Goal: Task Accomplishment & Management: Manage account settings

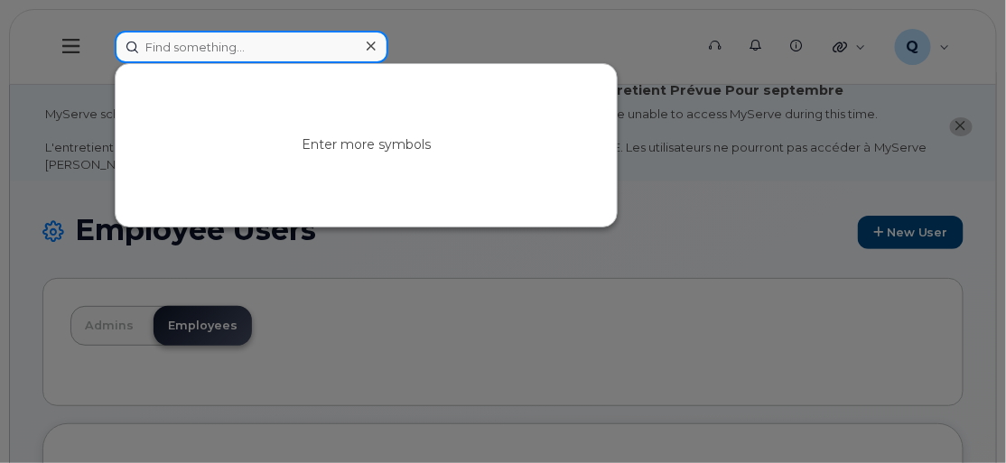
click at [185, 40] on input at bounding box center [252, 47] width 274 height 32
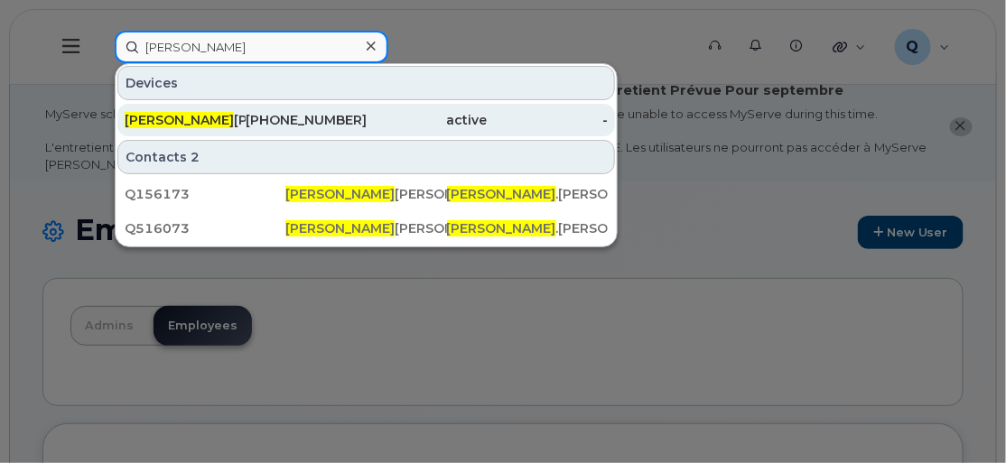
type input "[PERSON_NAME]"
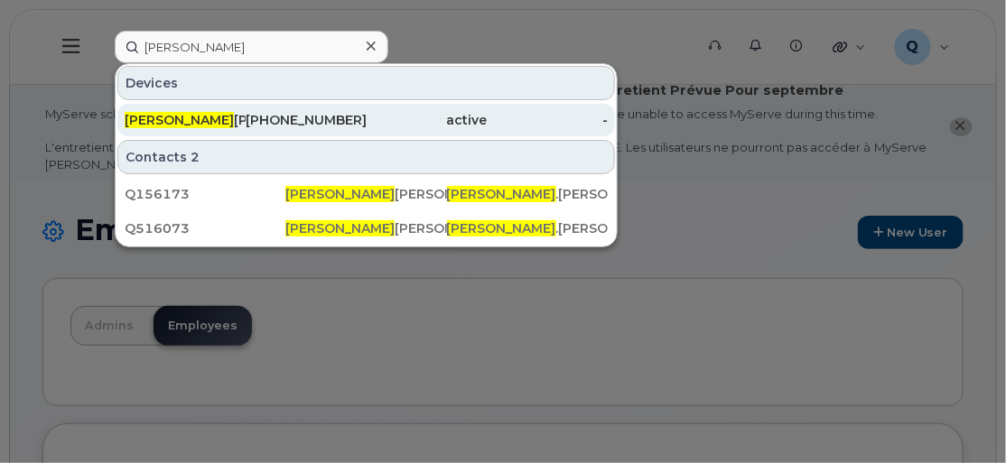
click at [205, 119] on div "[PERSON_NAME]" at bounding box center [185, 120] width 121 height 18
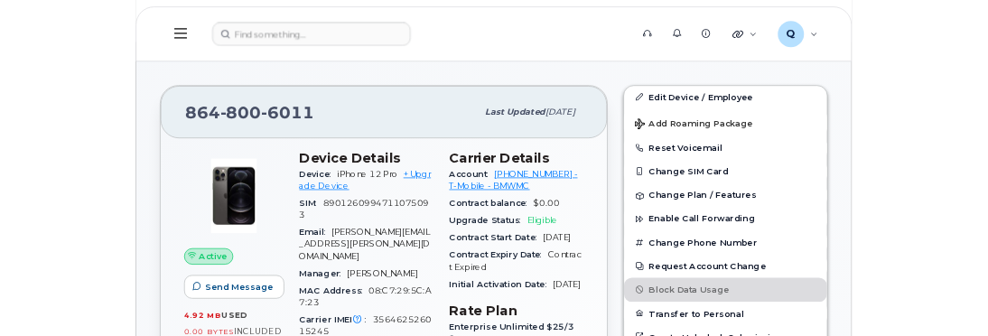
scroll to position [410, 0]
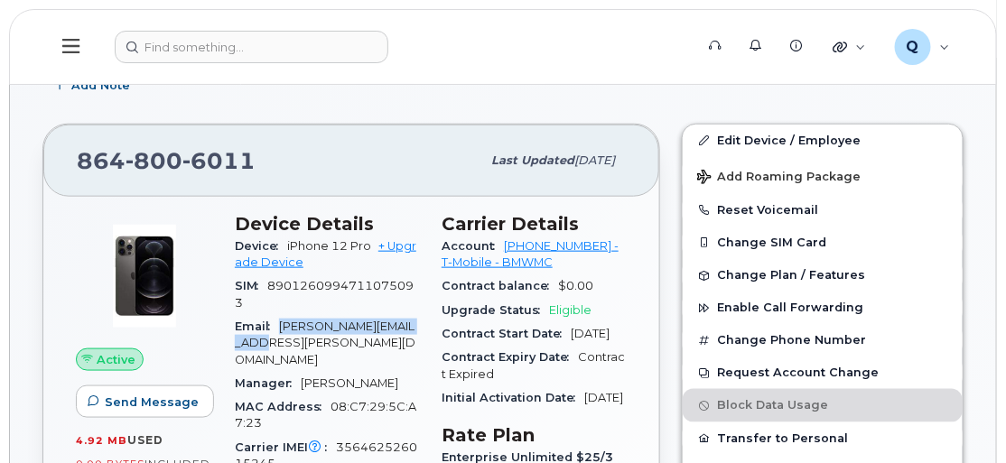
drag, startPoint x: 279, startPoint y: 339, endPoint x: 310, endPoint y: 355, distance: 34.7
click at [310, 355] on div "Email Carmen.Emmert@bmwmc.com" at bounding box center [327, 343] width 185 height 57
copy span "Carmen.Emmert@bmwmc.com"
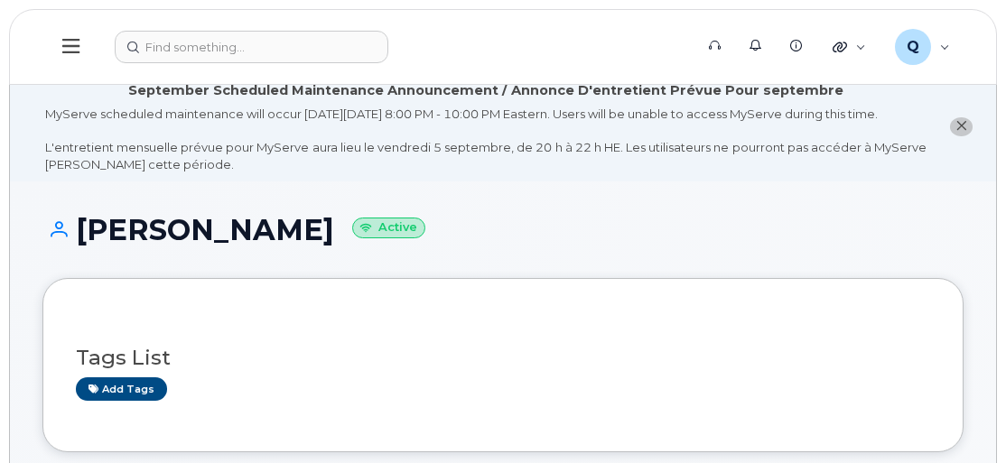
scroll to position [442, 0]
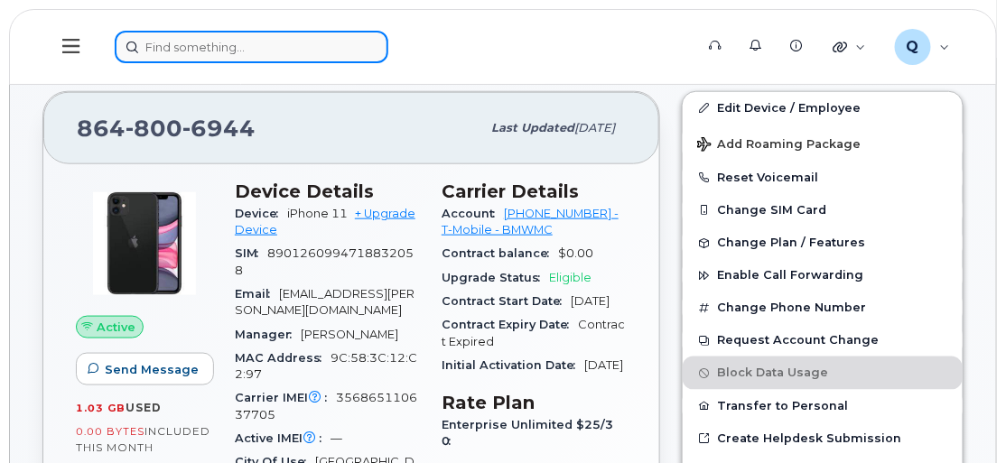
click at [270, 50] on input at bounding box center [252, 47] width 274 height 32
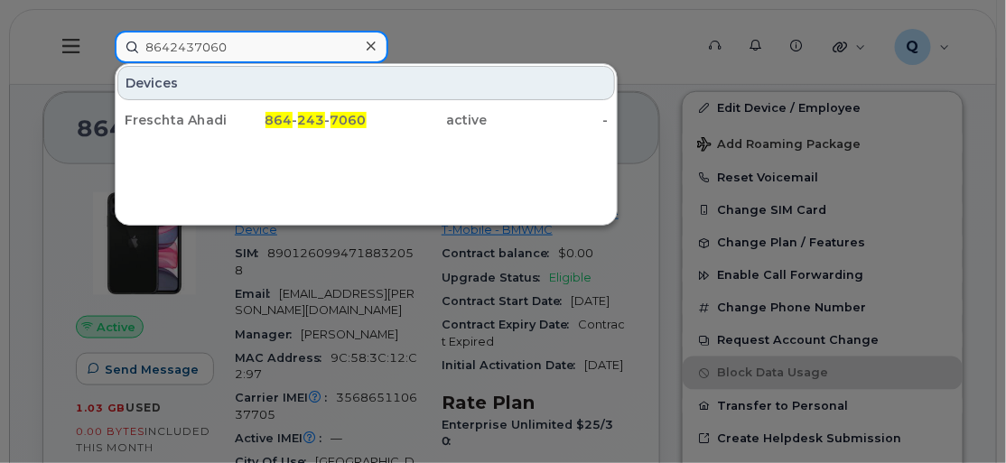
type input "8642437060"
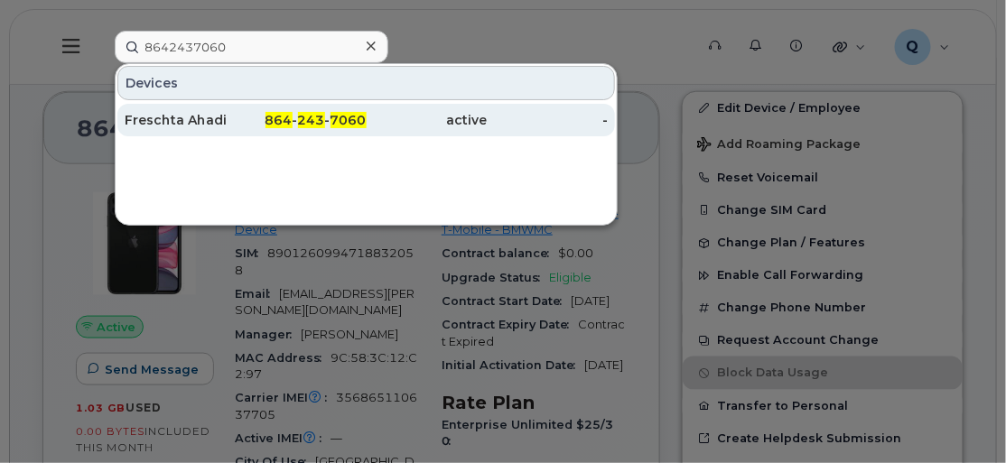
click at [217, 114] on div "Freschta Ahadi" at bounding box center [185, 120] width 121 height 18
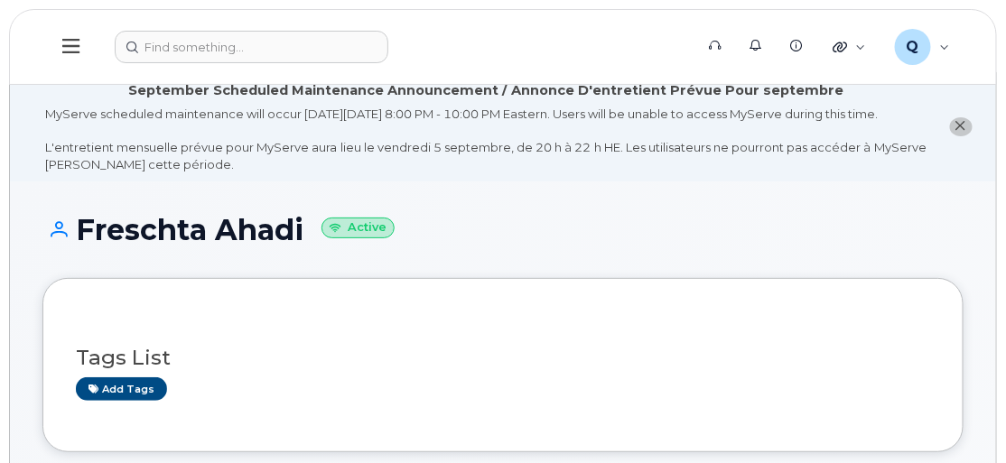
click at [71, 43] on icon at bounding box center [70, 46] width 17 height 20
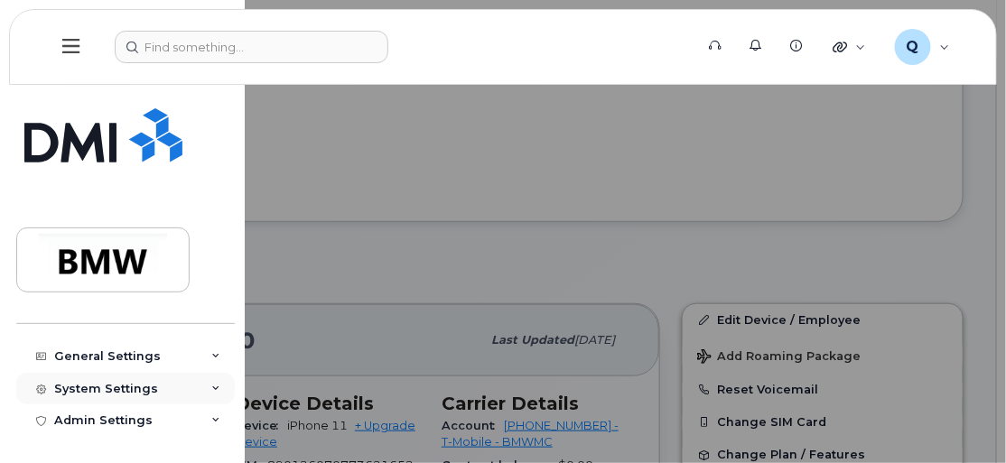
scroll to position [492, 0]
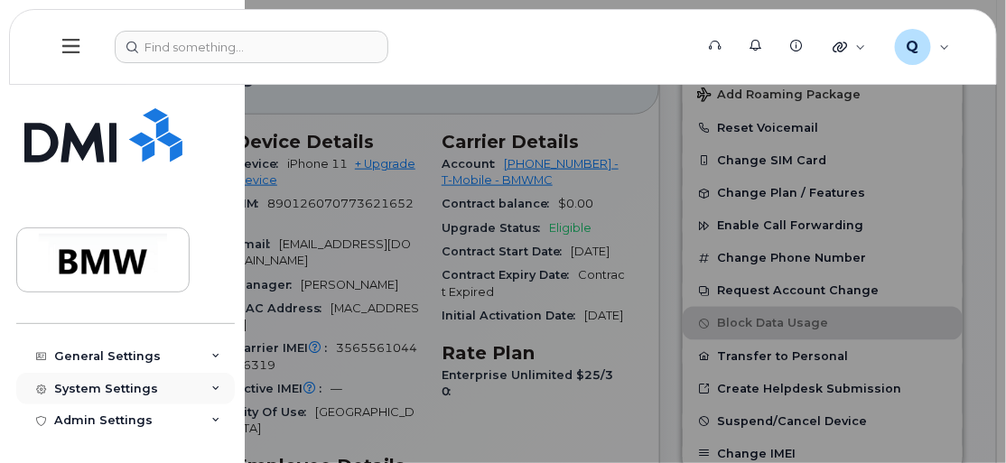
drag, startPoint x: 107, startPoint y: 396, endPoint x: 114, endPoint y: 390, distance: 9.6
click at [107, 396] on div "System Settings" at bounding box center [125, 389] width 218 height 32
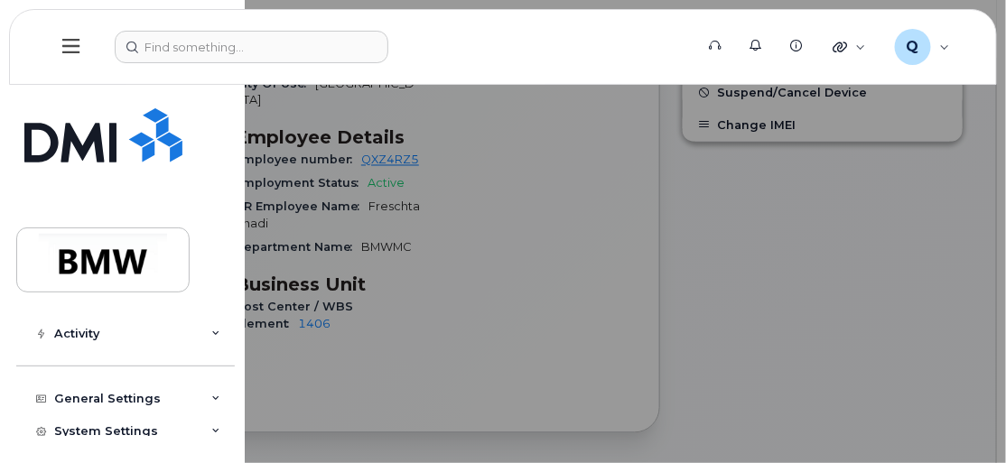
scroll to position [247, 0]
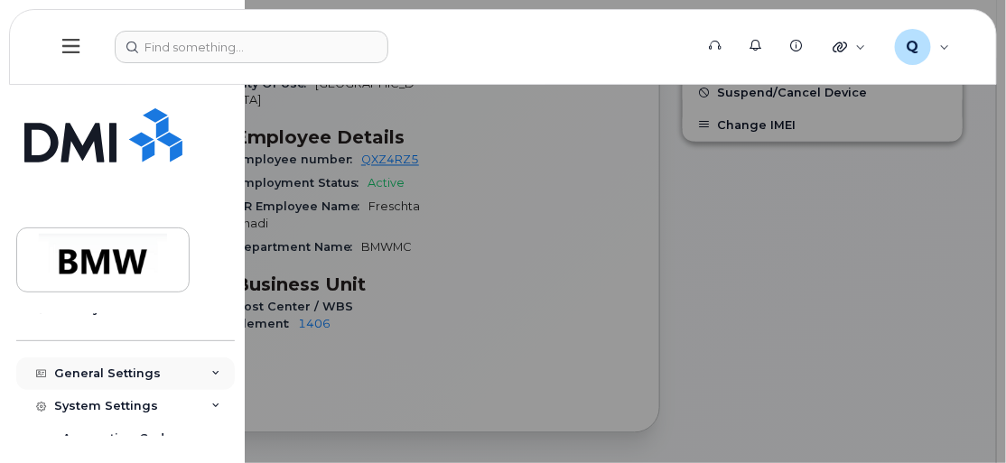
click at [106, 377] on div "General Settings" at bounding box center [107, 373] width 107 height 14
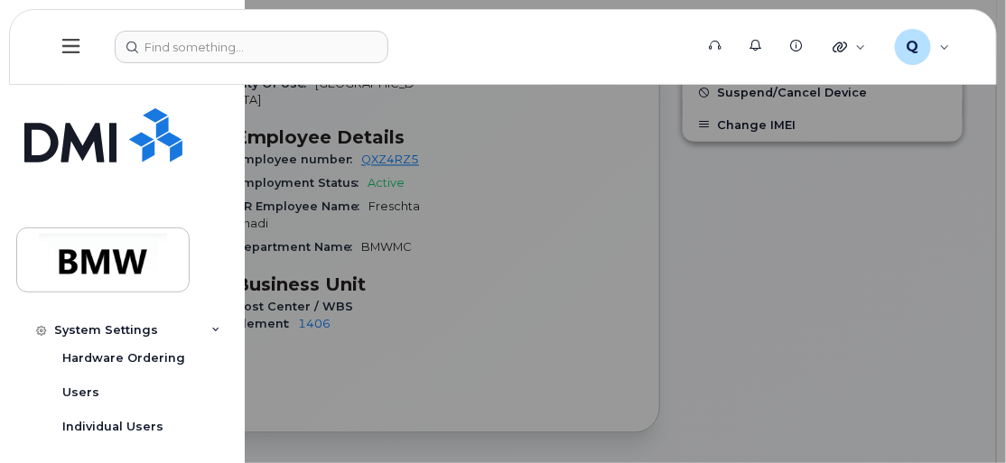
scroll to position [887, 0]
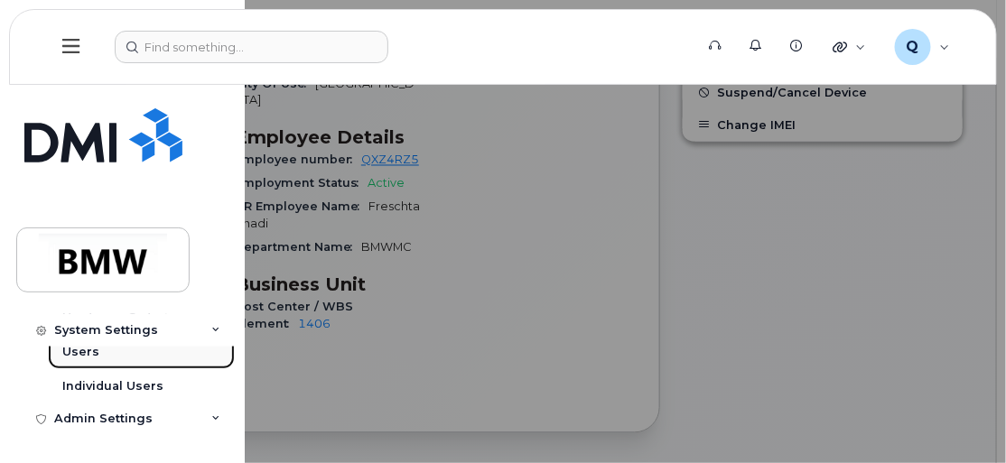
click at [91, 352] on div "Users" at bounding box center [80, 352] width 37 height 16
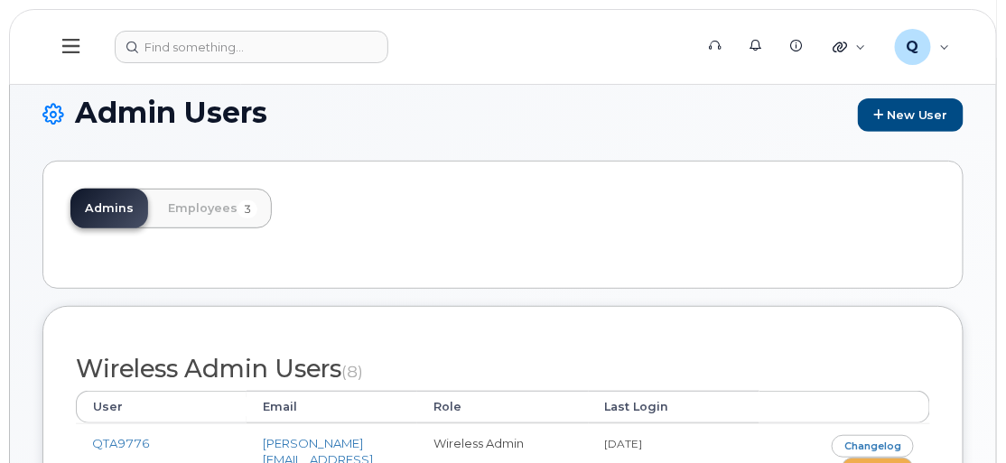
scroll to position [81, 0]
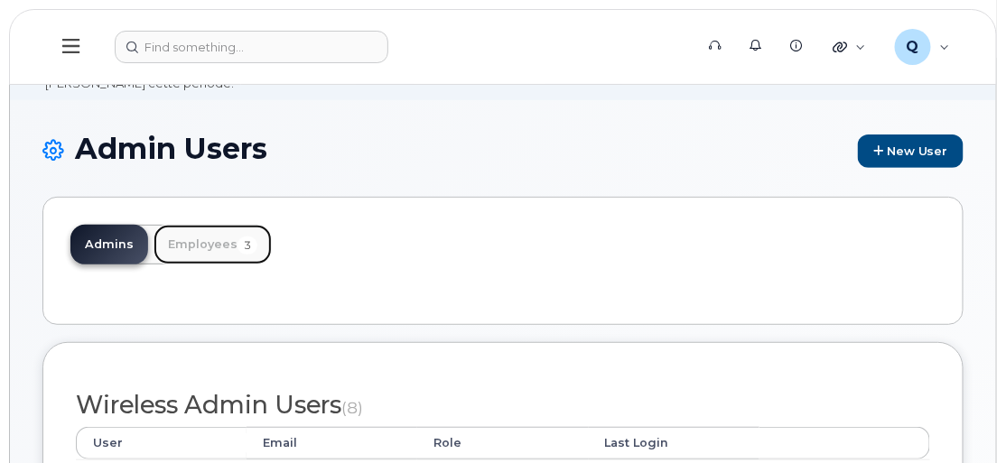
click at [209, 260] on link "Employees 3" at bounding box center [212, 245] width 118 height 40
click at [213, 259] on link "Employees 3" at bounding box center [212, 245] width 118 height 40
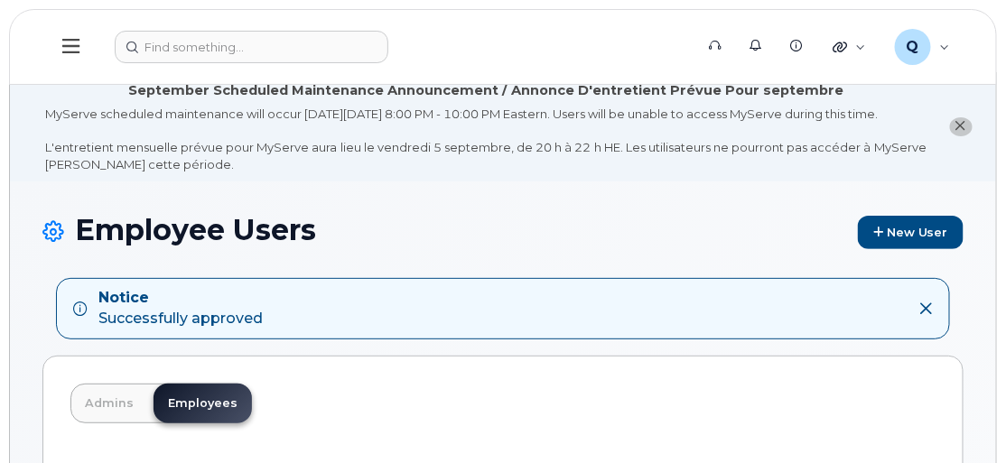
click at [923, 316] on icon at bounding box center [925, 308] width 14 height 14
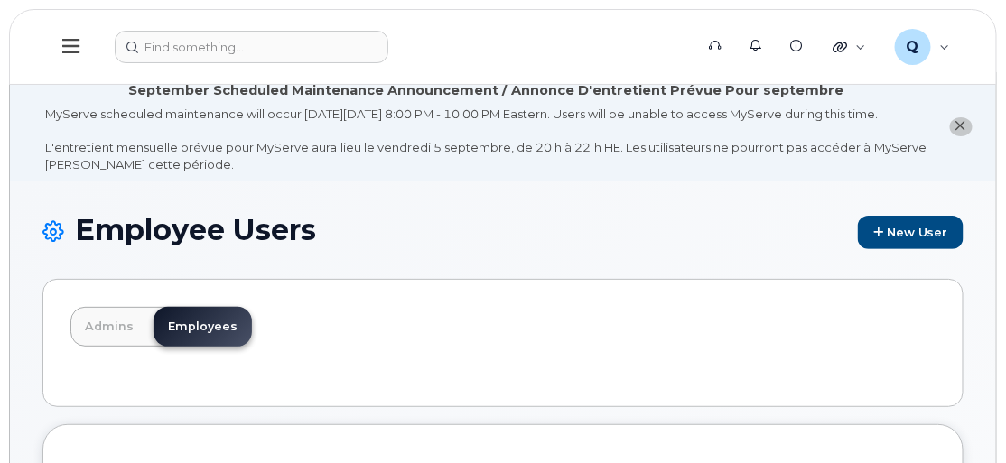
scroll to position [246, 0]
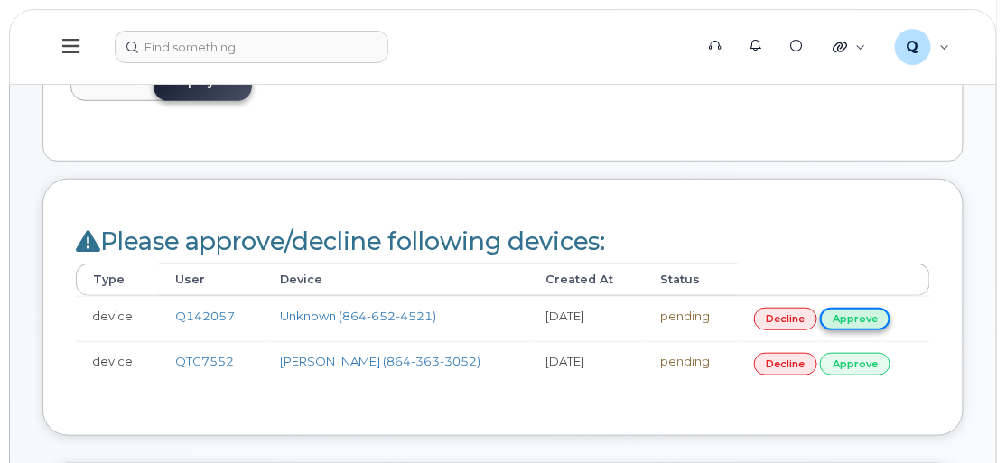
click at [865, 330] on link "approve" at bounding box center [855, 319] width 70 height 23
click at [848, 329] on link "approve" at bounding box center [855, 319] width 70 height 23
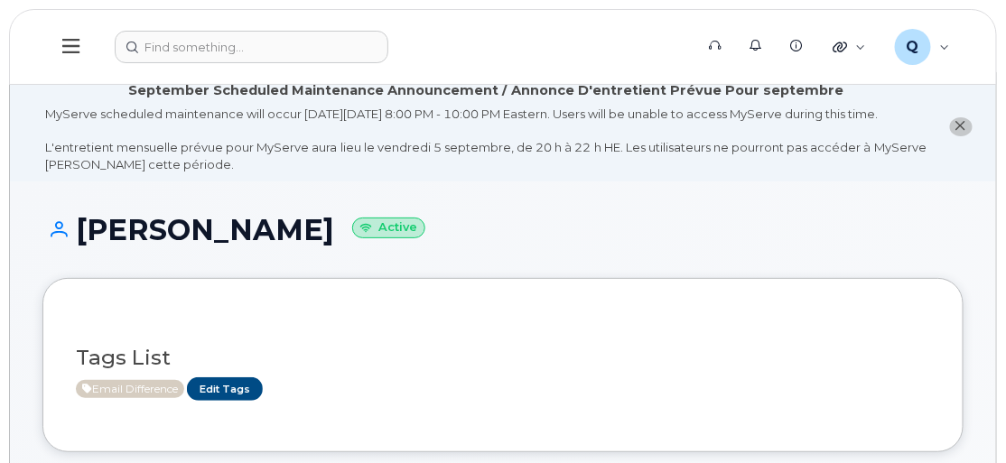
click at [70, 45] on icon at bounding box center [70, 46] width 17 height 14
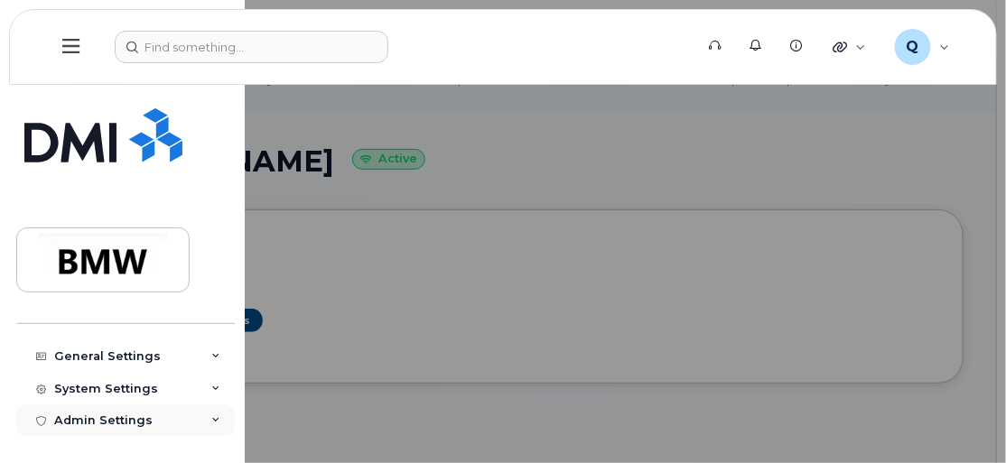
scroll to position [163, 0]
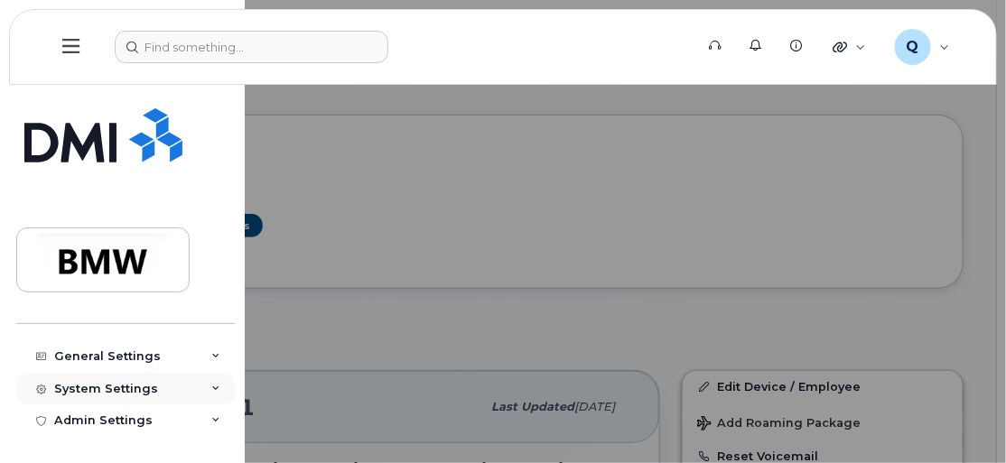
click at [91, 389] on div "System Settings" at bounding box center [106, 389] width 104 height 14
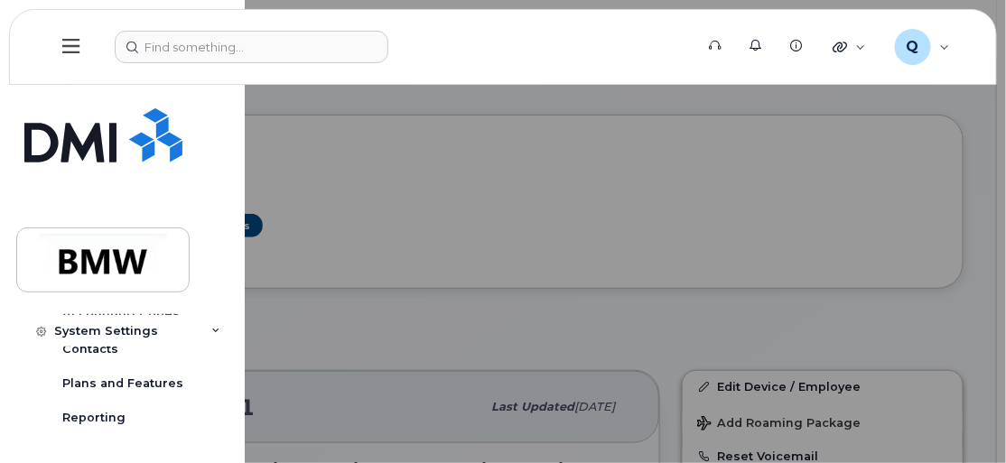
scroll to position [511, 0]
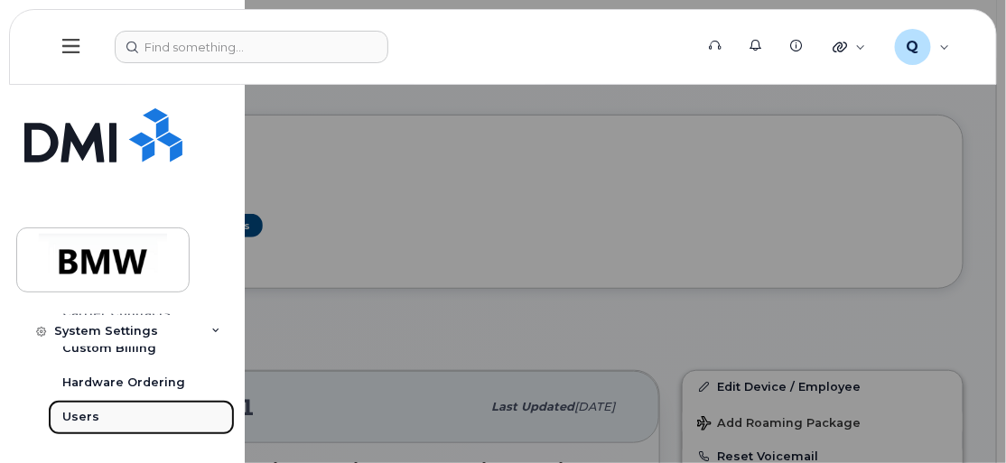
click at [88, 411] on div "Users" at bounding box center [80, 417] width 37 height 16
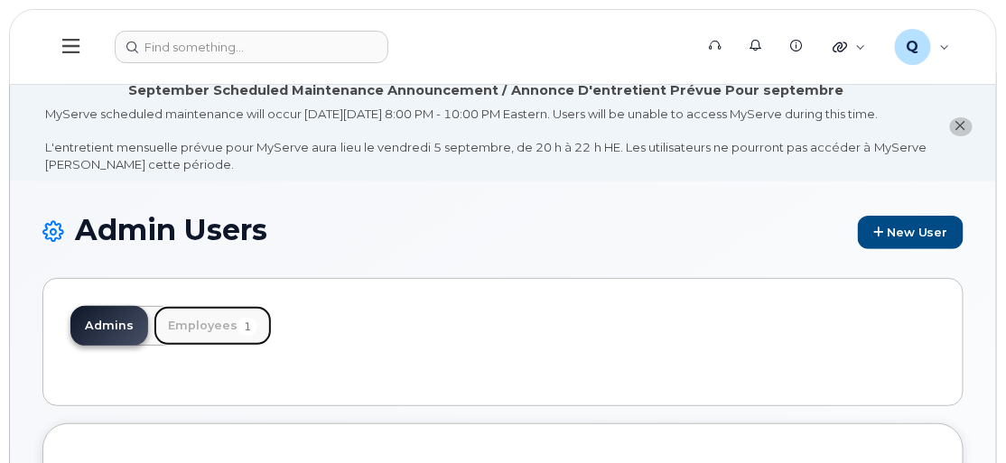
click at [197, 332] on link "Employees 1" at bounding box center [212, 326] width 118 height 40
click at [198, 339] on link "Employees 1" at bounding box center [212, 326] width 118 height 40
click at [209, 342] on link "Employees 1" at bounding box center [212, 326] width 118 height 40
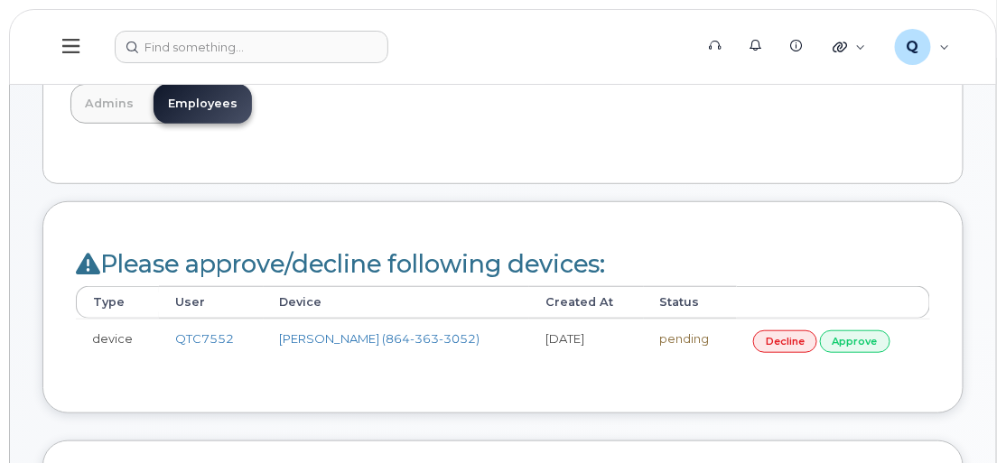
scroll to position [246, 0]
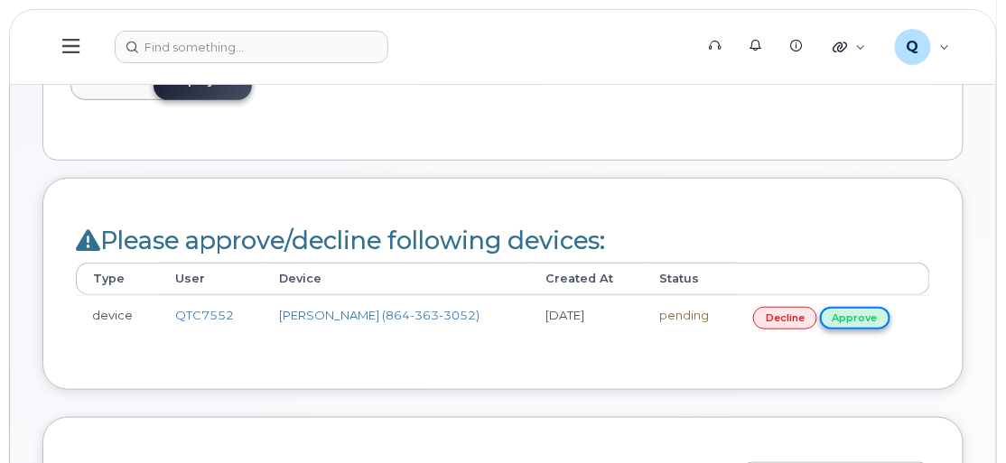
click at [837, 326] on link "approve" at bounding box center [855, 318] width 70 height 23
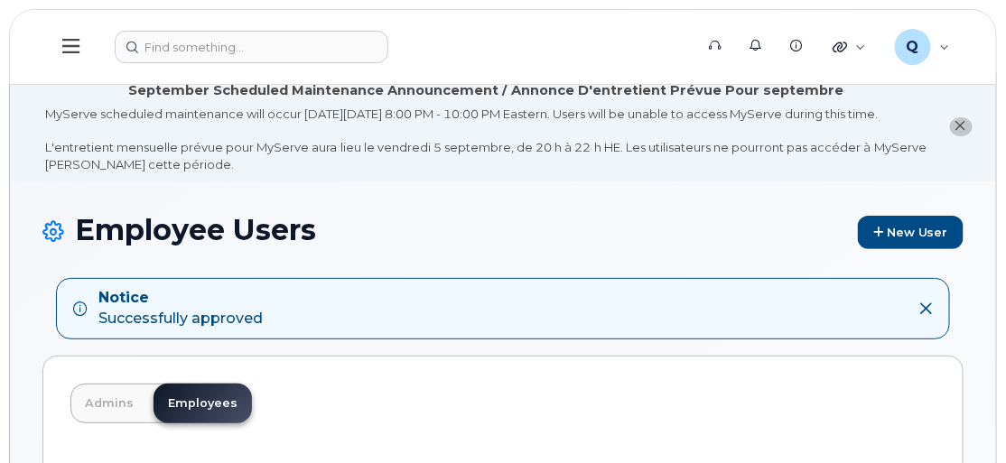
click at [83, 50] on button at bounding box center [71, 47] width 58 height 52
